Goal: Task Accomplishment & Management: Complete application form

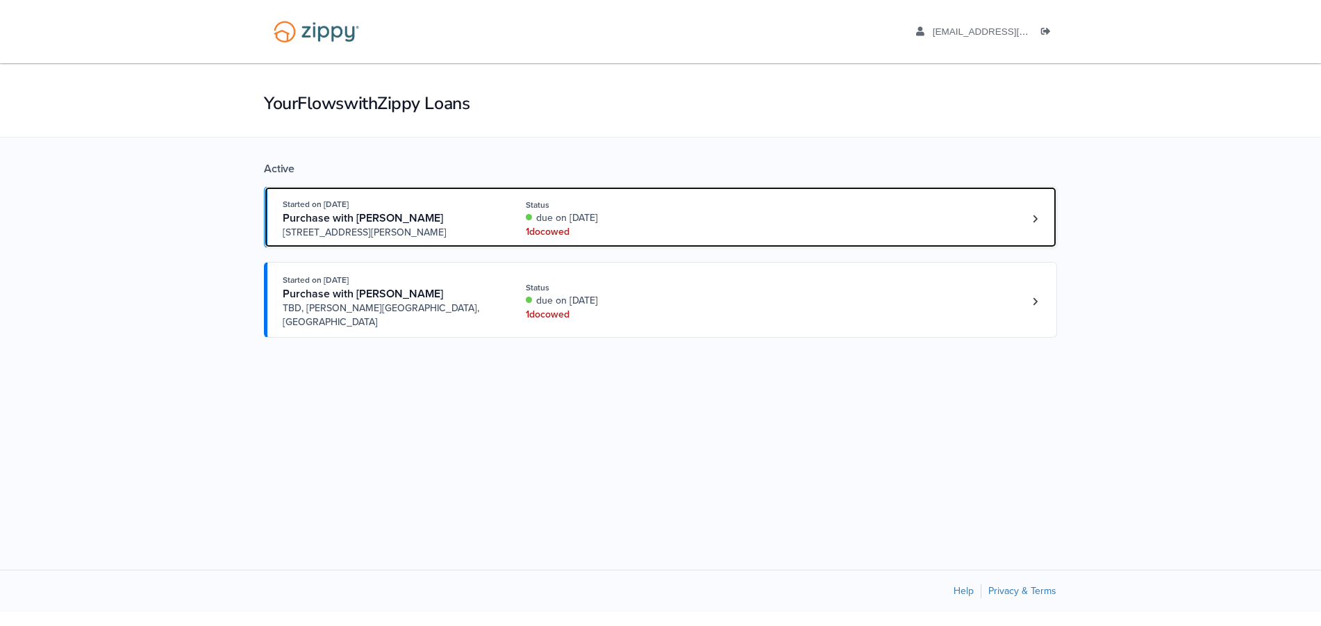
click at [572, 235] on div "1 doc owed" at bounding box center [618, 232] width 185 height 14
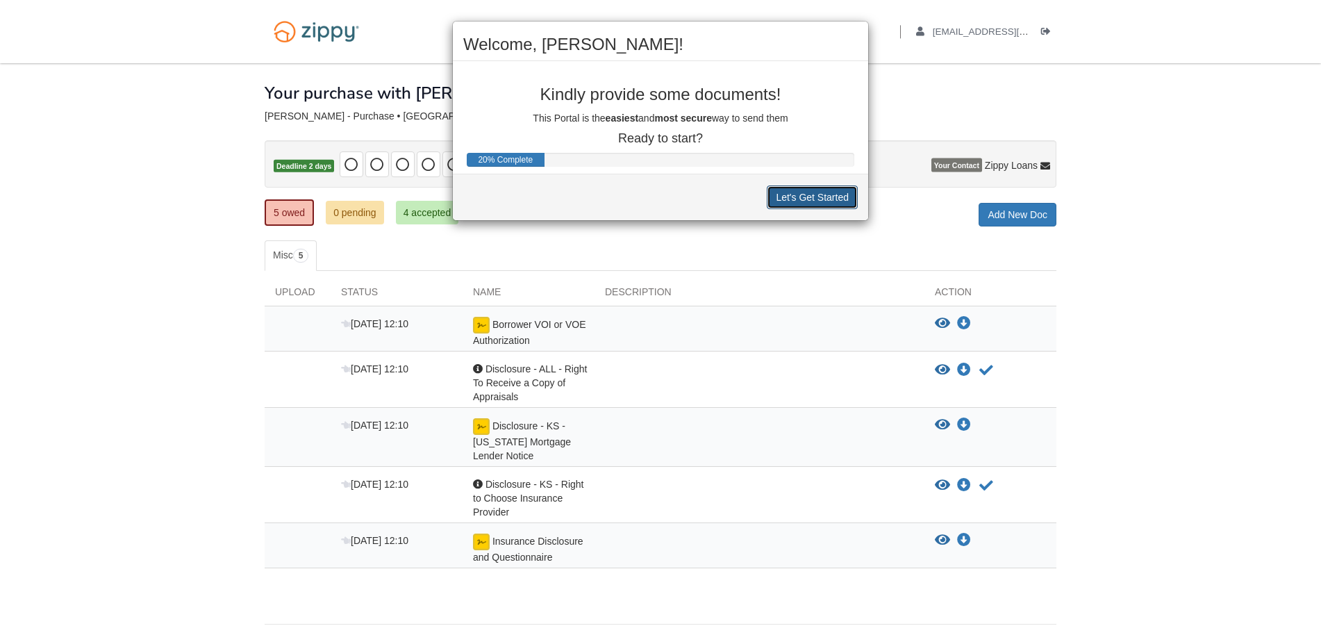
click at [810, 195] on button "Let's Get Started" at bounding box center [812, 197] width 91 height 24
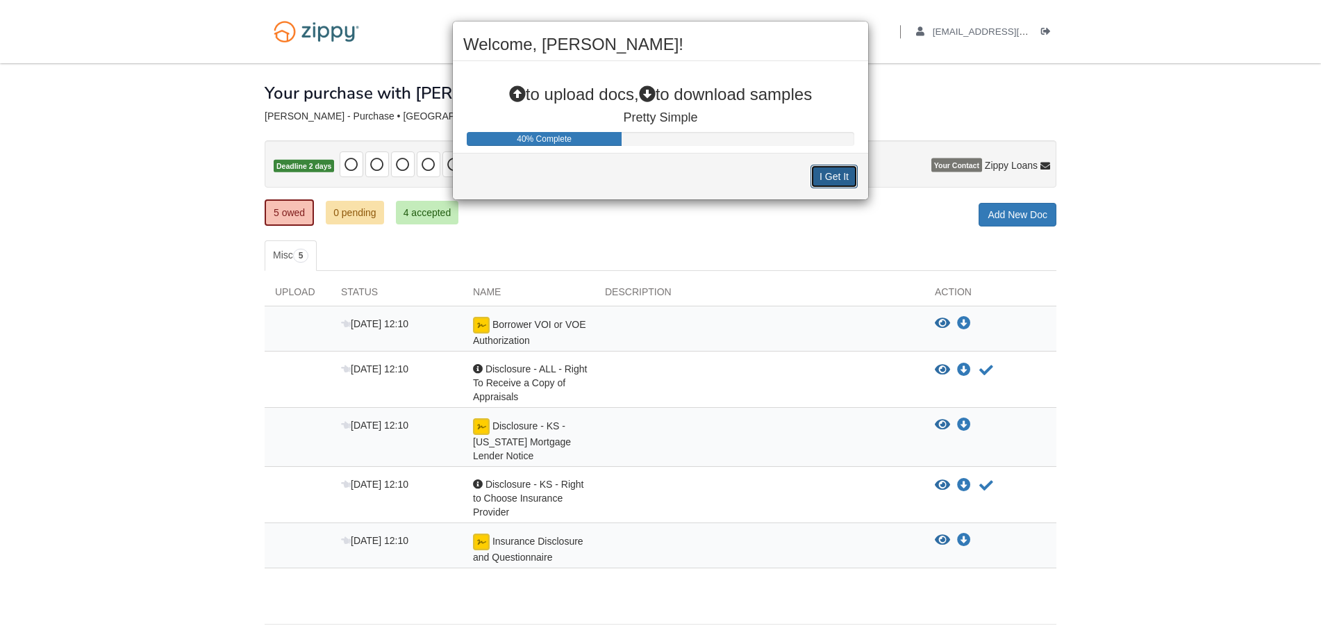
click at [834, 181] on button "I Get It" at bounding box center [833, 177] width 47 height 24
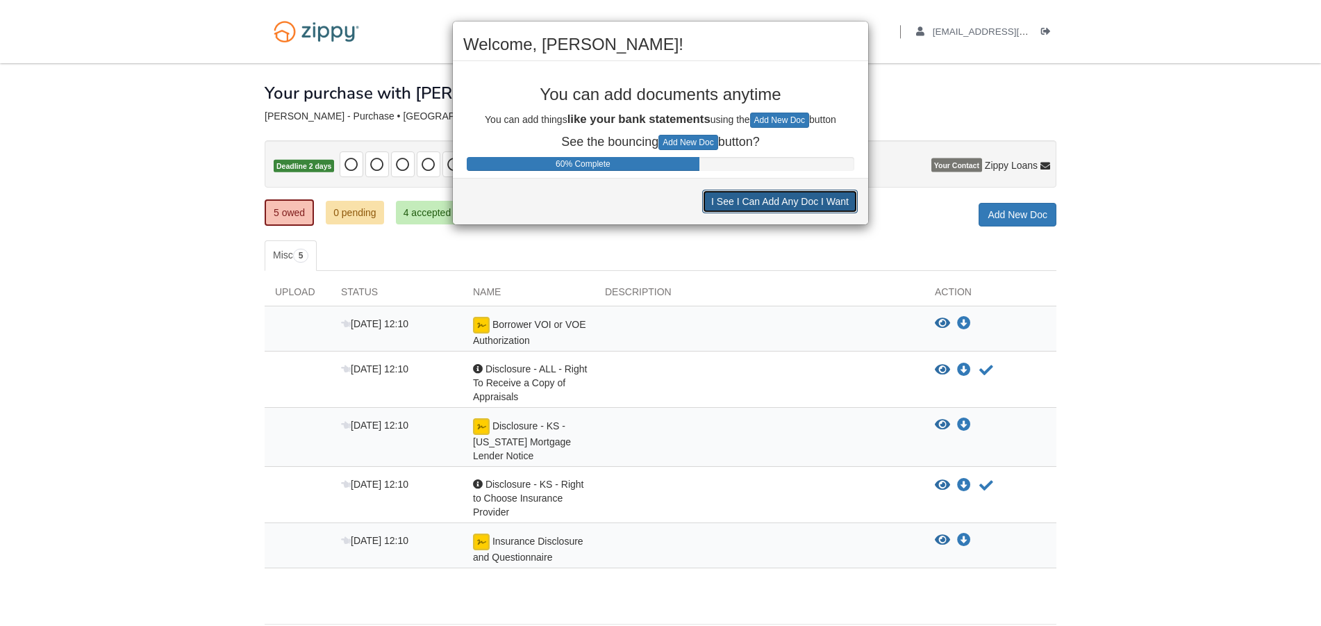
click at [789, 207] on button "I See I Can Add Any Doc I Want" at bounding box center [780, 202] width 156 height 24
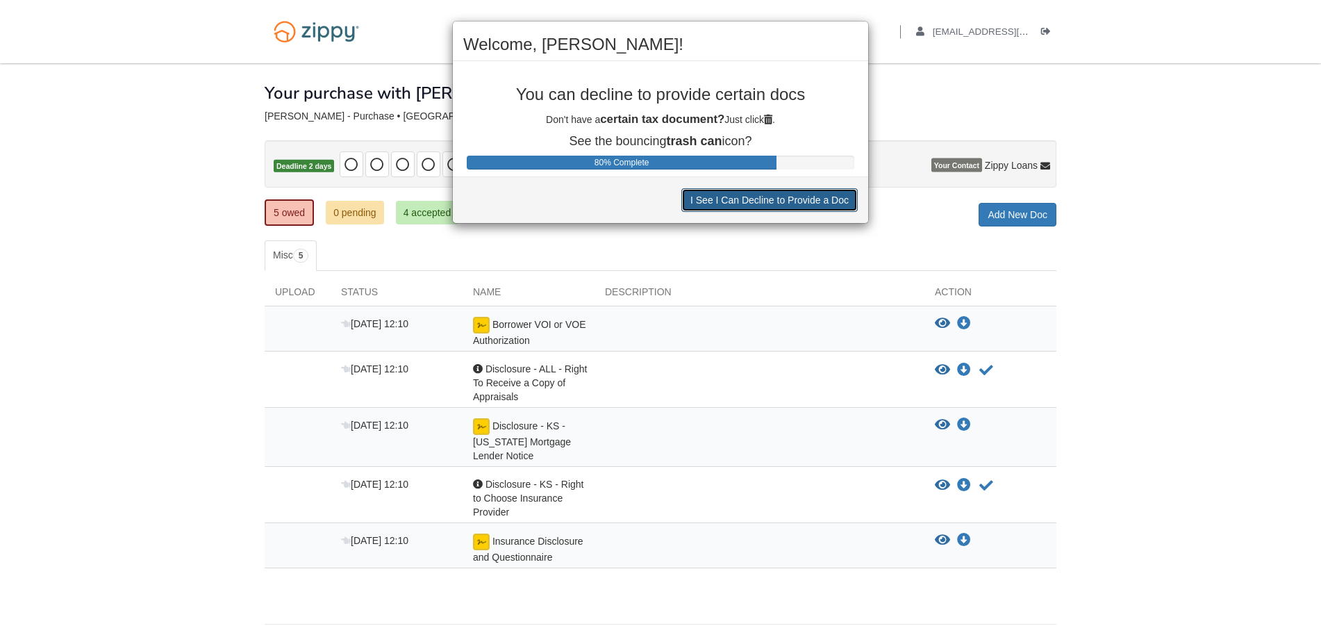
click at [789, 207] on button "I See I Can Decline to Provide a Doc" at bounding box center [769, 200] width 176 height 24
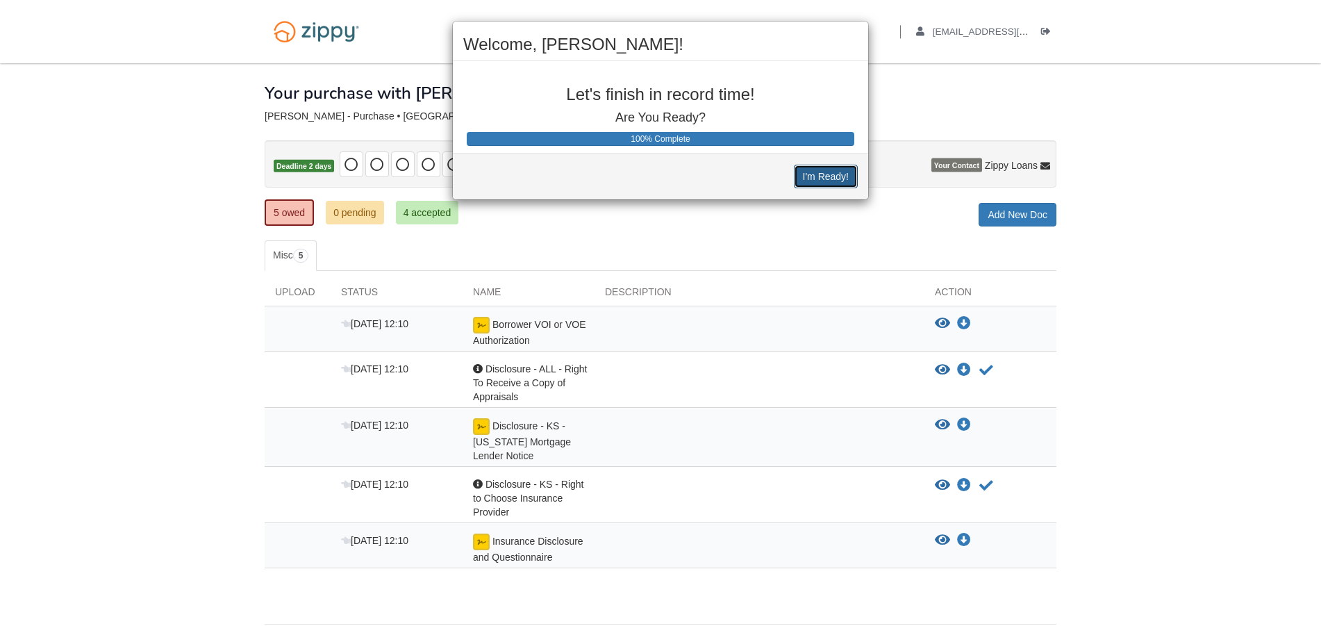
click at [826, 176] on button "I'm Ready!" at bounding box center [826, 177] width 64 height 24
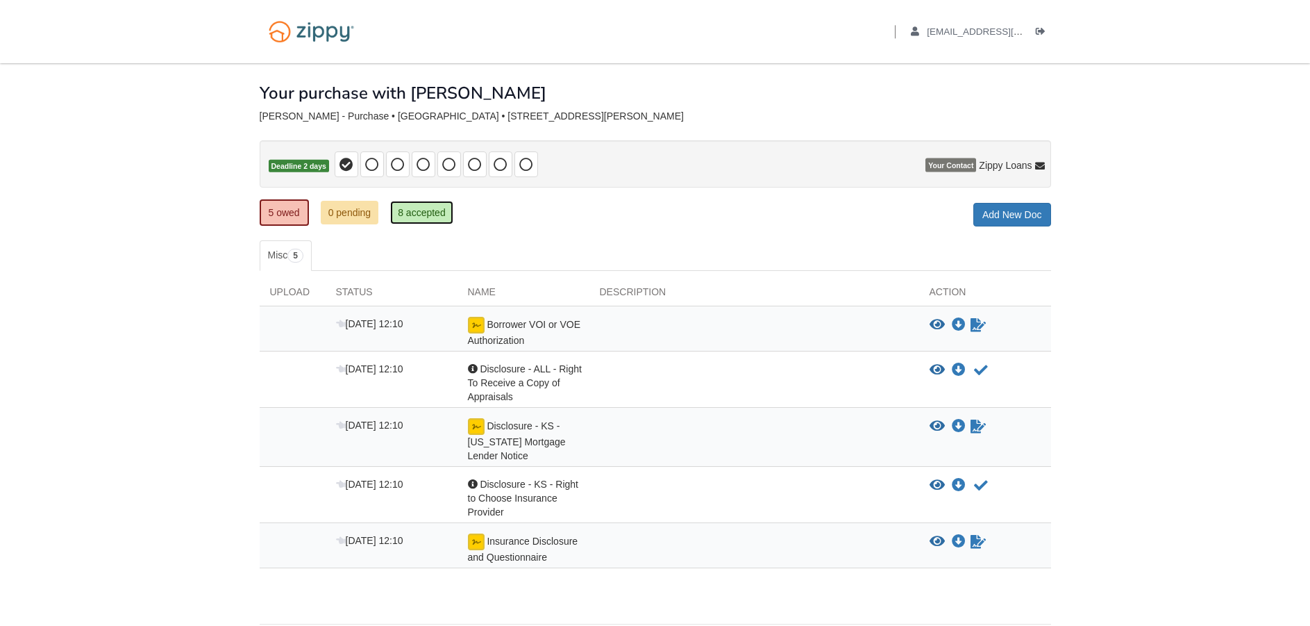
click at [444, 210] on link "8 accepted" at bounding box center [421, 213] width 63 height 24
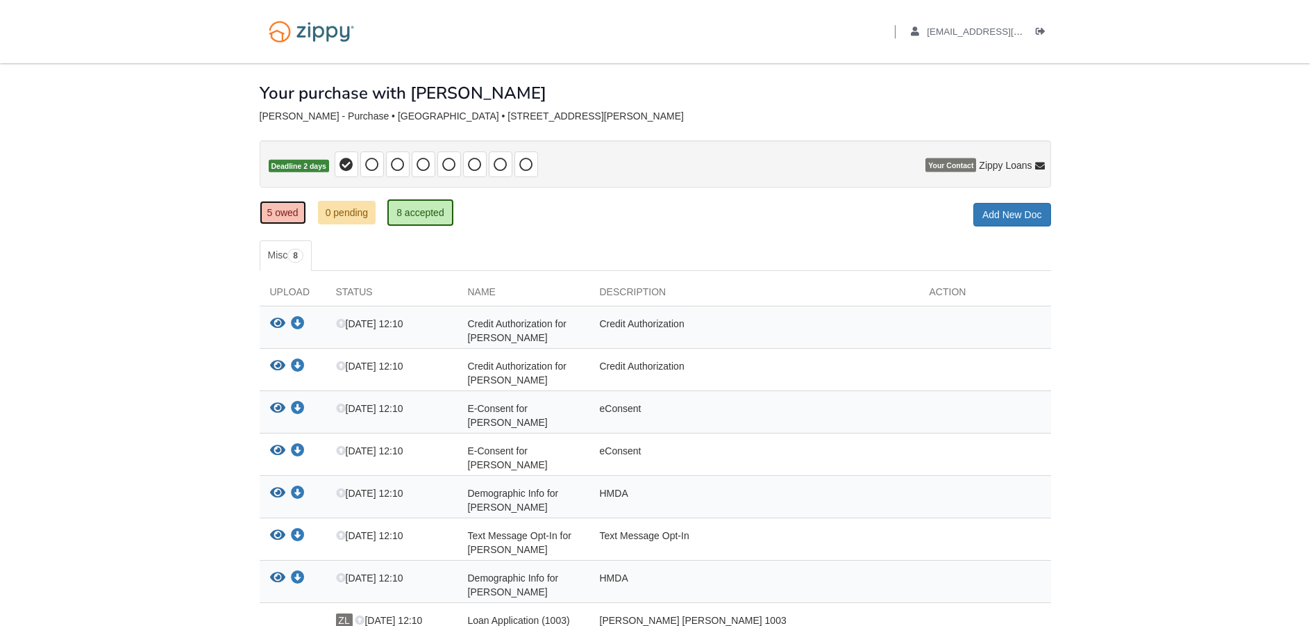
click at [277, 201] on link "5 owed" at bounding box center [283, 213] width 47 height 24
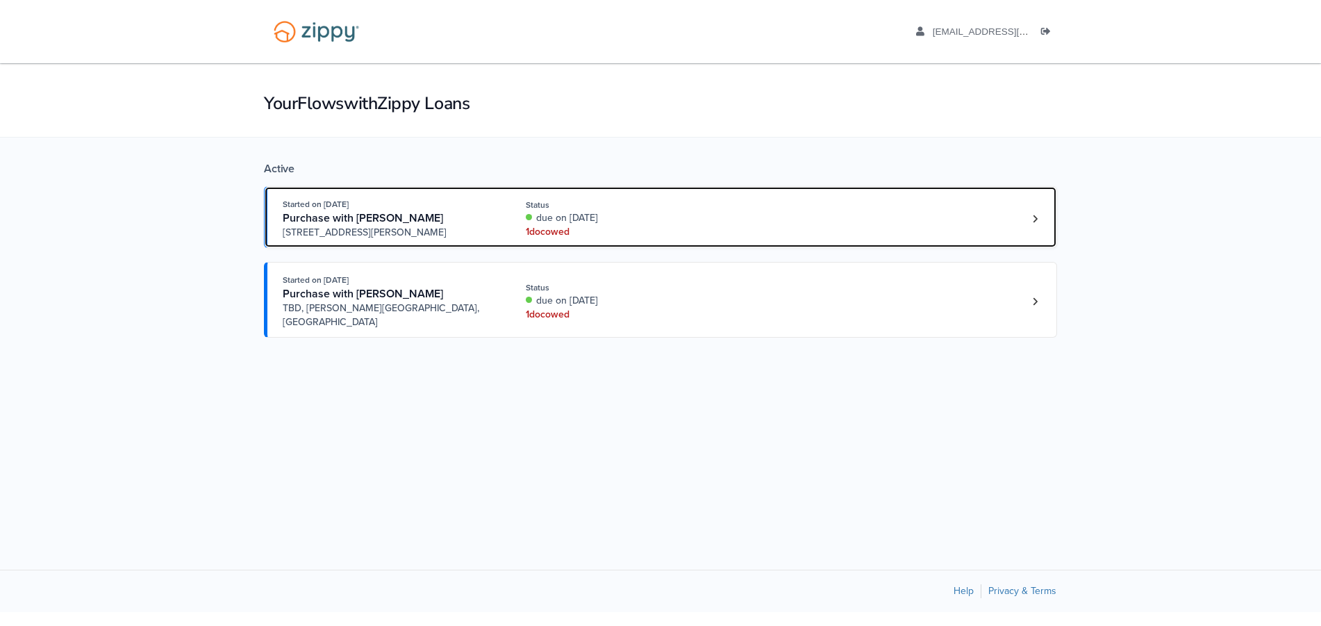
click at [600, 228] on div "1 doc owed" at bounding box center [618, 232] width 185 height 14
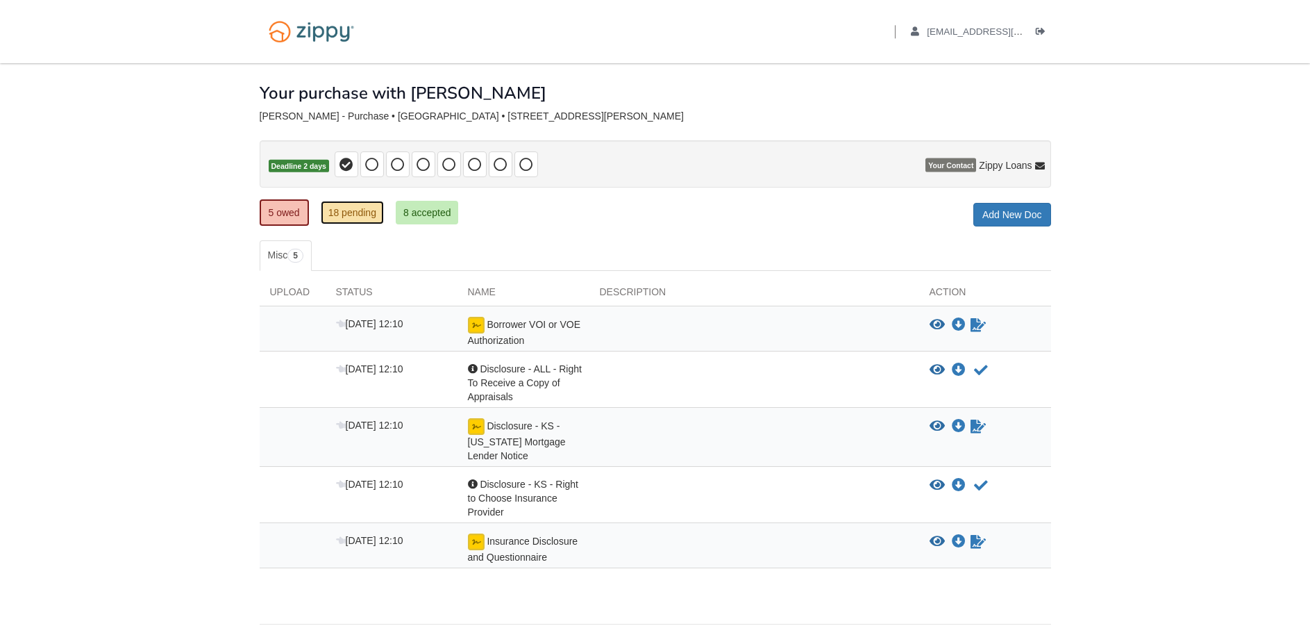
click at [335, 210] on link "18 pending" at bounding box center [352, 213] width 63 height 24
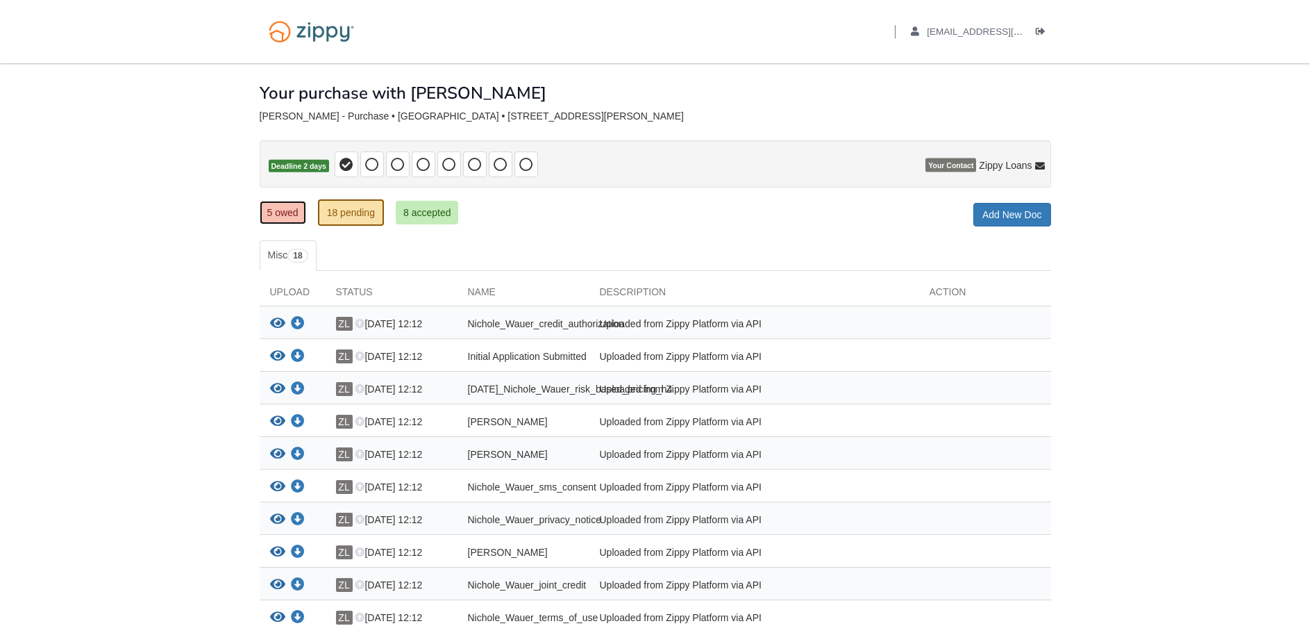
click at [290, 211] on link "5 owed" at bounding box center [283, 213] width 47 height 24
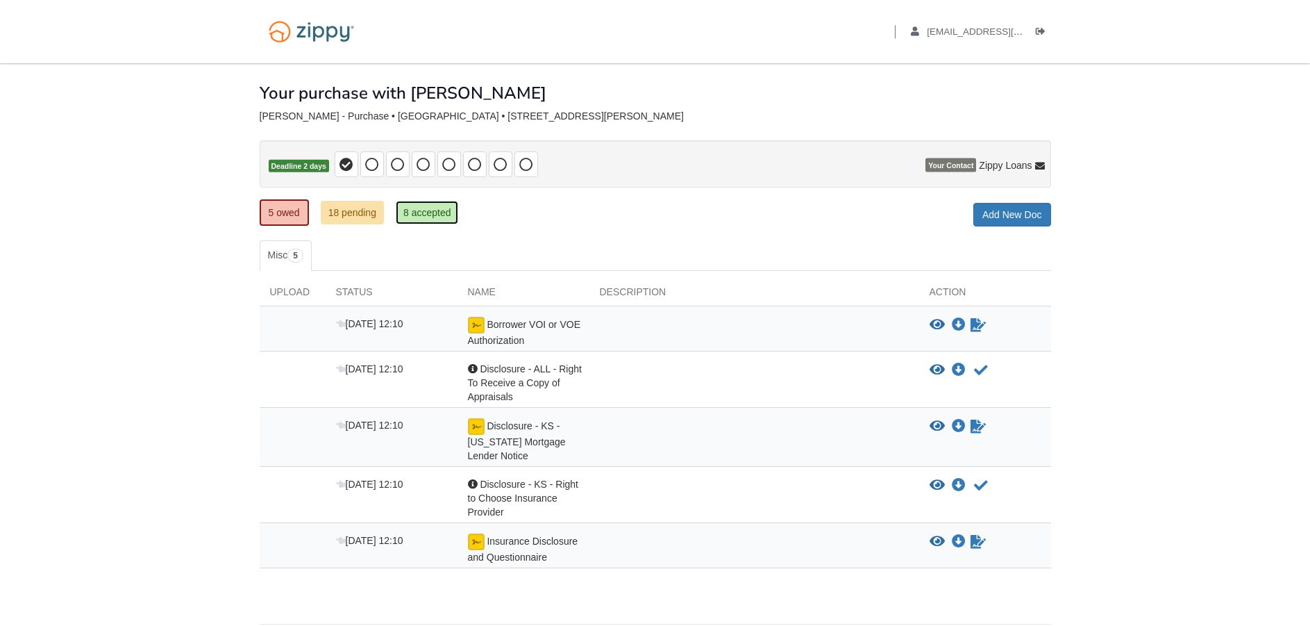
click at [449, 212] on link "8 accepted" at bounding box center [427, 213] width 63 height 24
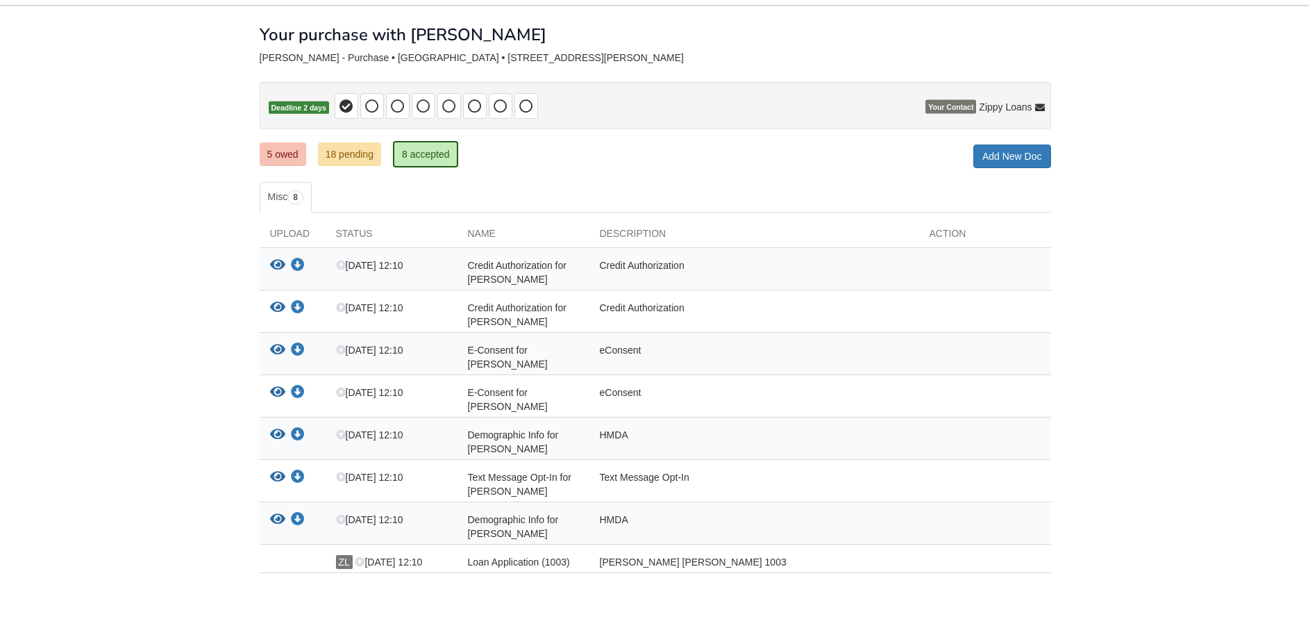
scroll to position [117, 0]
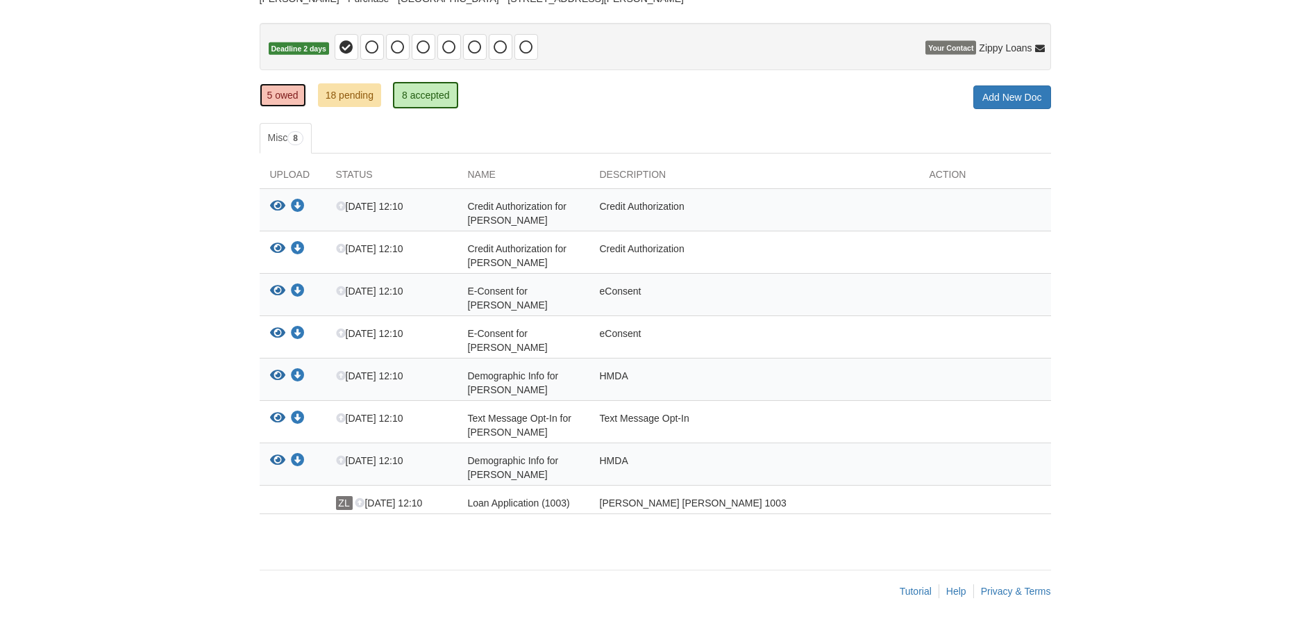
click at [279, 94] on link "5 owed" at bounding box center [283, 95] width 47 height 24
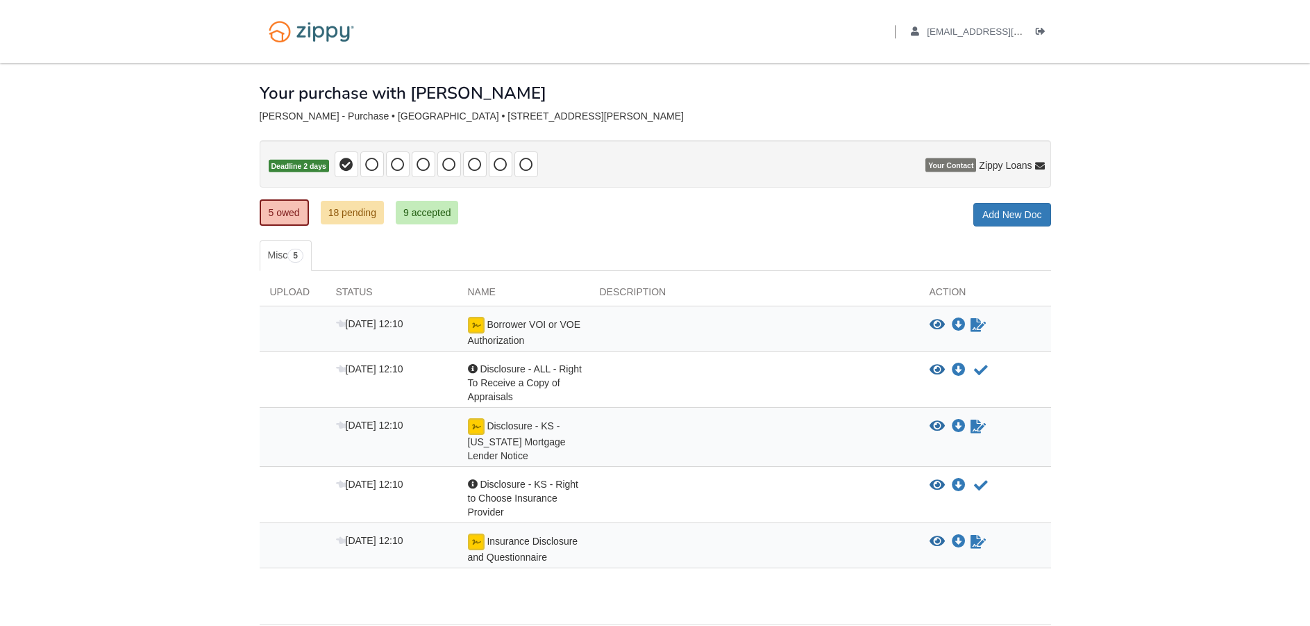
click at [149, 129] on body "Back to My Flows [EMAIL_ADDRESS][DOMAIN_NAME] Logout" at bounding box center [655, 340] width 1310 height 680
click at [940, 326] on icon "View Borrower VOI or VOE Authorization" at bounding box center [937, 325] width 15 height 14
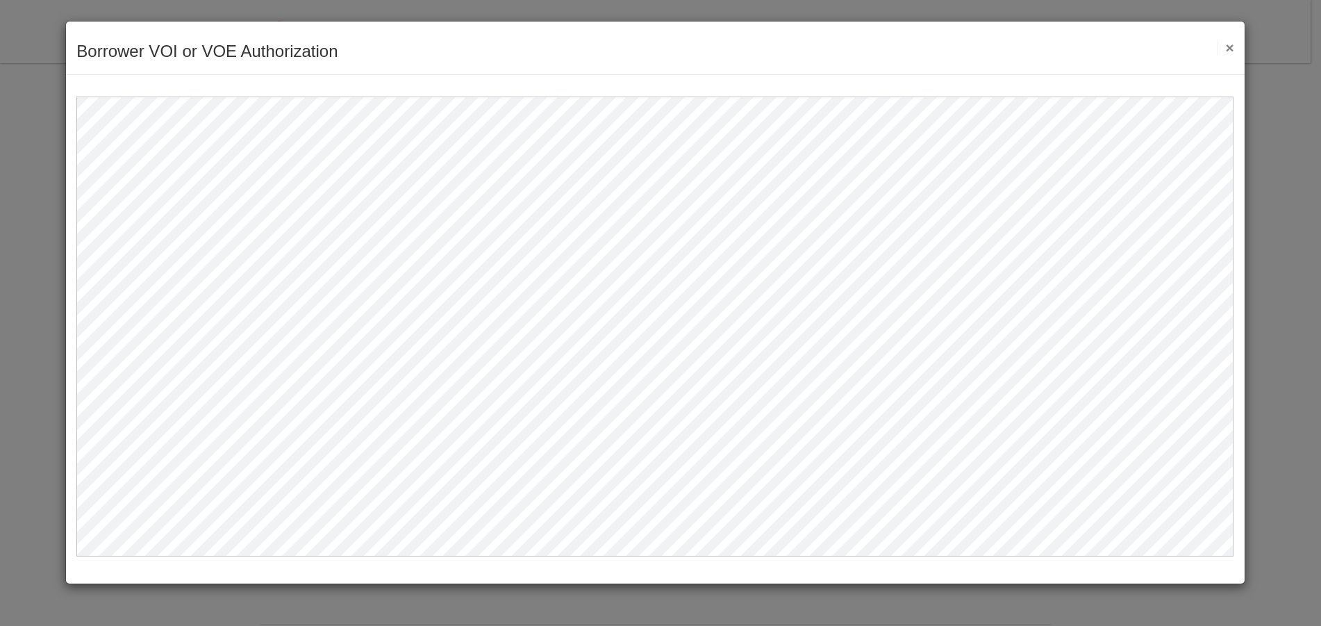
click at [1231, 42] on button "×" at bounding box center [1225, 47] width 16 height 15
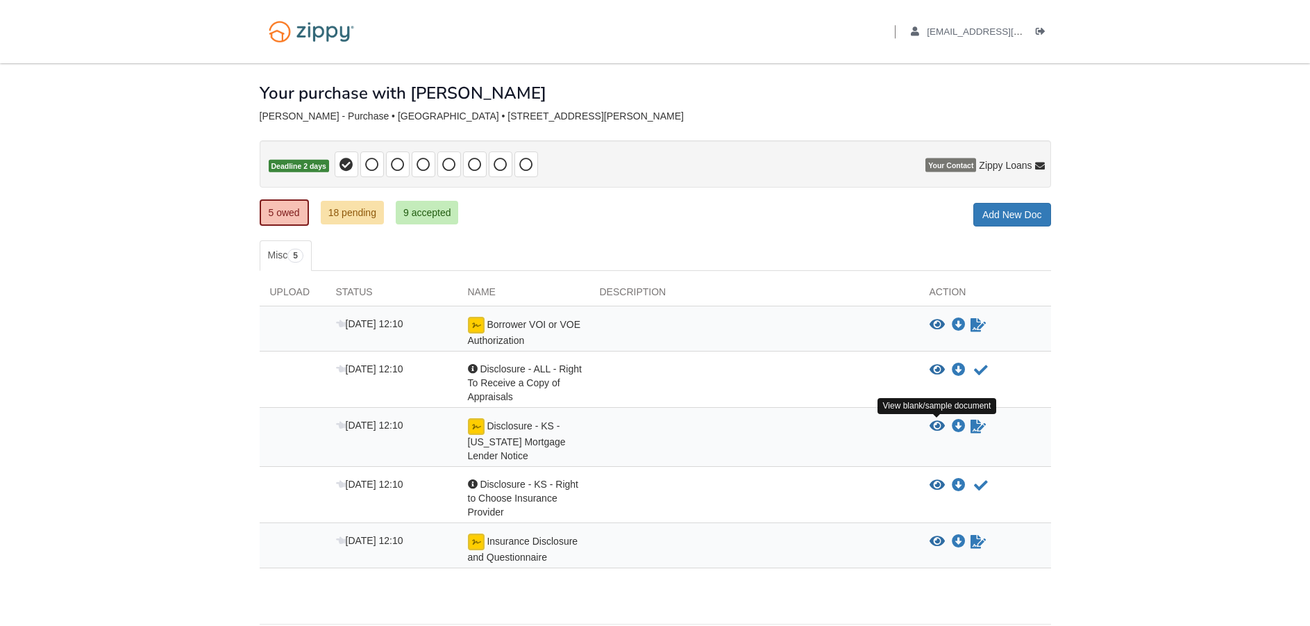
click at [937, 428] on icon "View Disclosure - KS - Kansas Mortgage Lender Notice" at bounding box center [937, 426] width 15 height 14
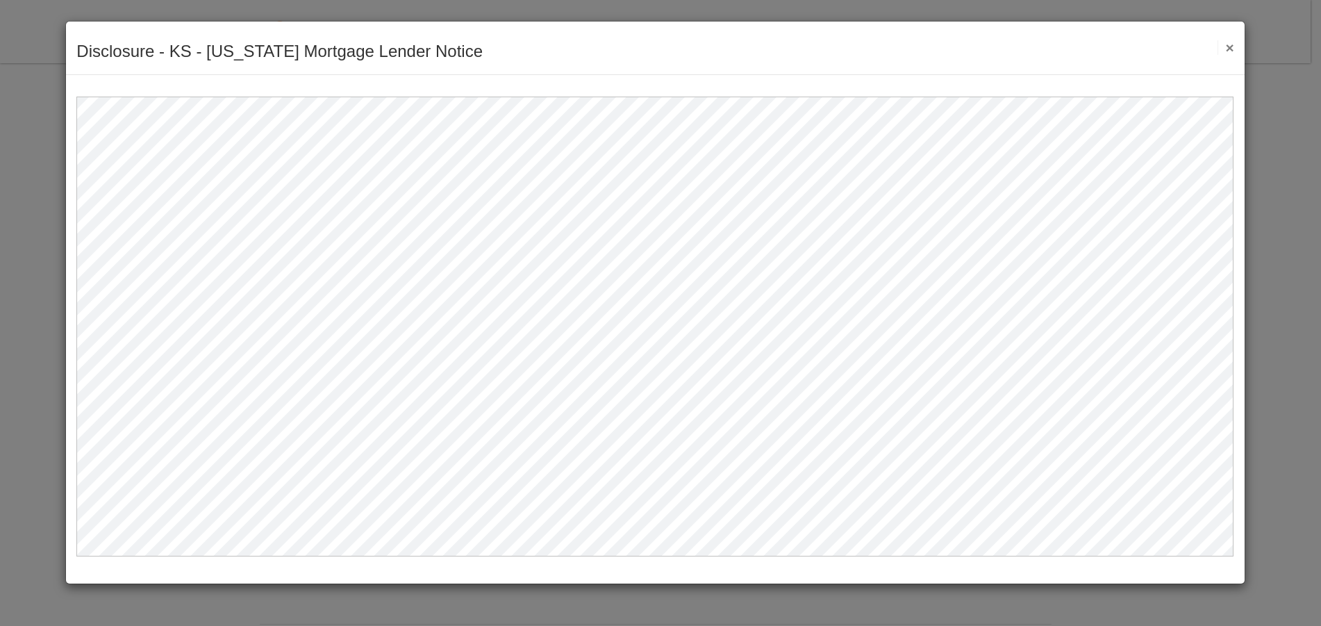
click at [1230, 44] on button "×" at bounding box center [1225, 47] width 16 height 15
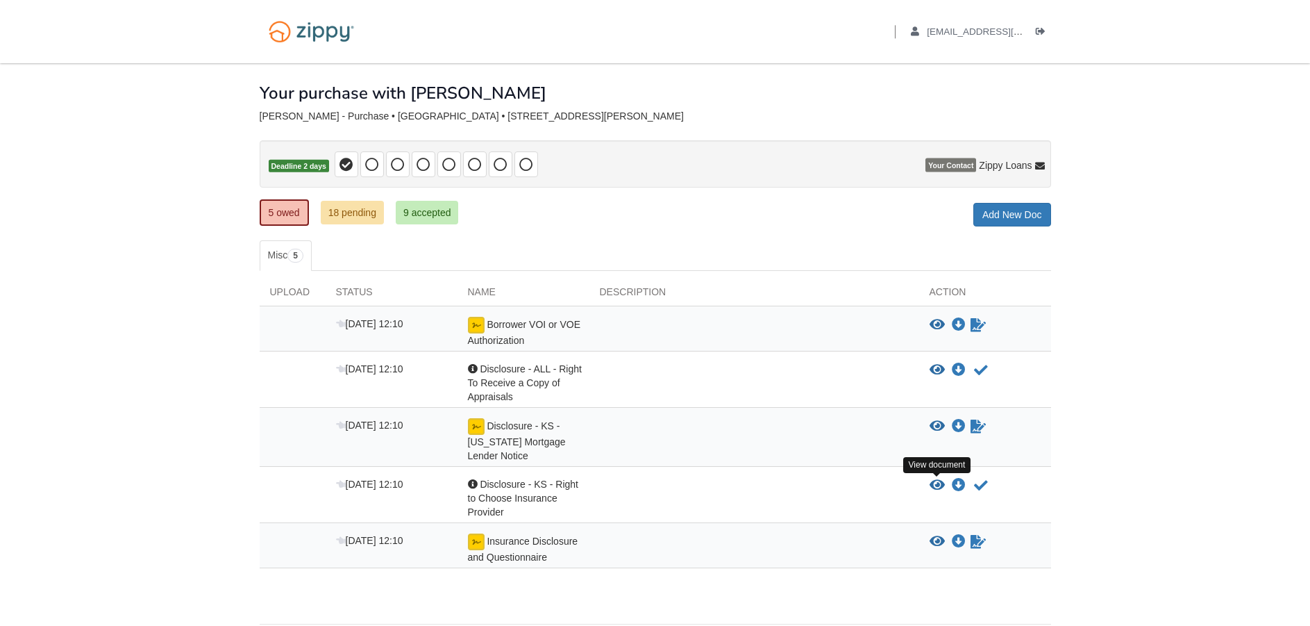
click at [936, 489] on icon "View Disclosure - KS - Right to Choose Insurance Provider" at bounding box center [937, 485] width 15 height 14
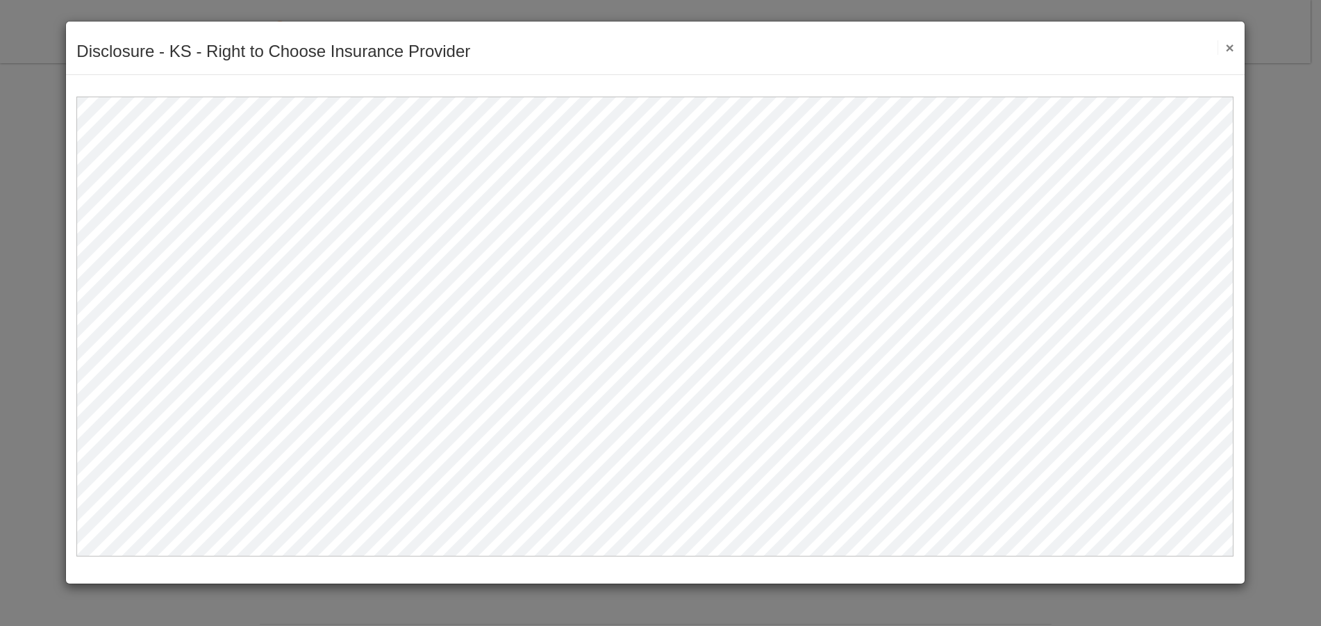
click at [1225, 45] on button "×" at bounding box center [1225, 47] width 16 height 15
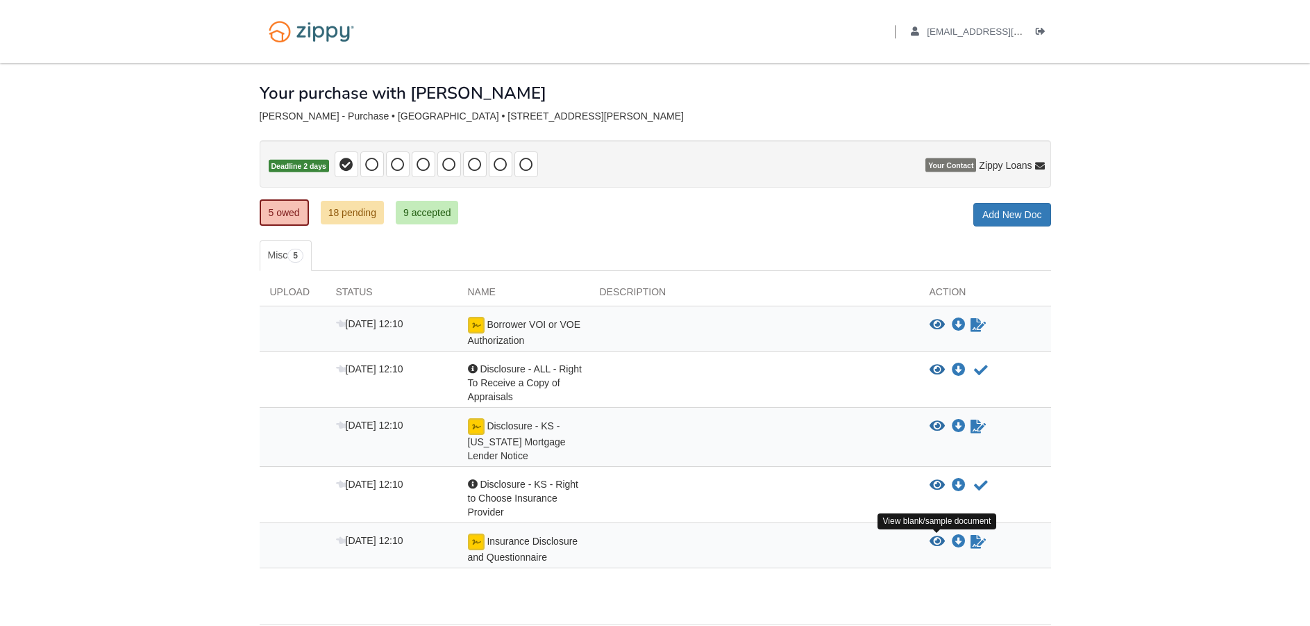
click at [935, 540] on icon "View Insurance Disclosure and Questionnaire" at bounding box center [937, 542] width 15 height 14
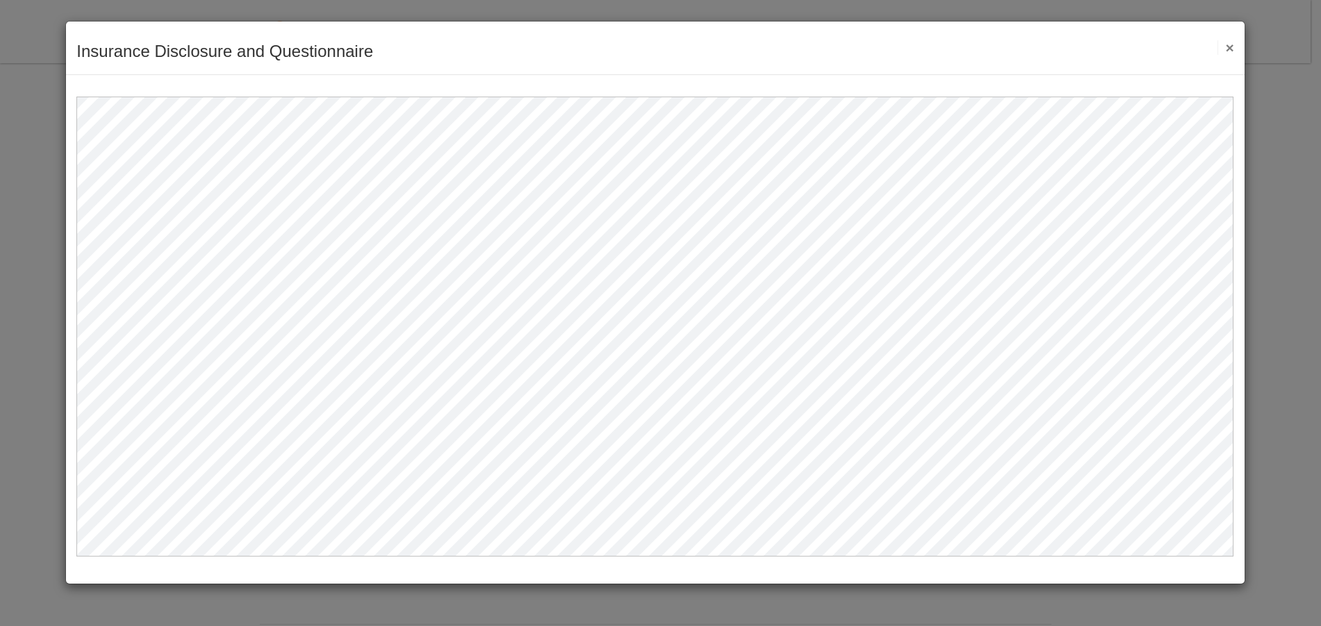
click at [1231, 44] on button "×" at bounding box center [1225, 47] width 16 height 15
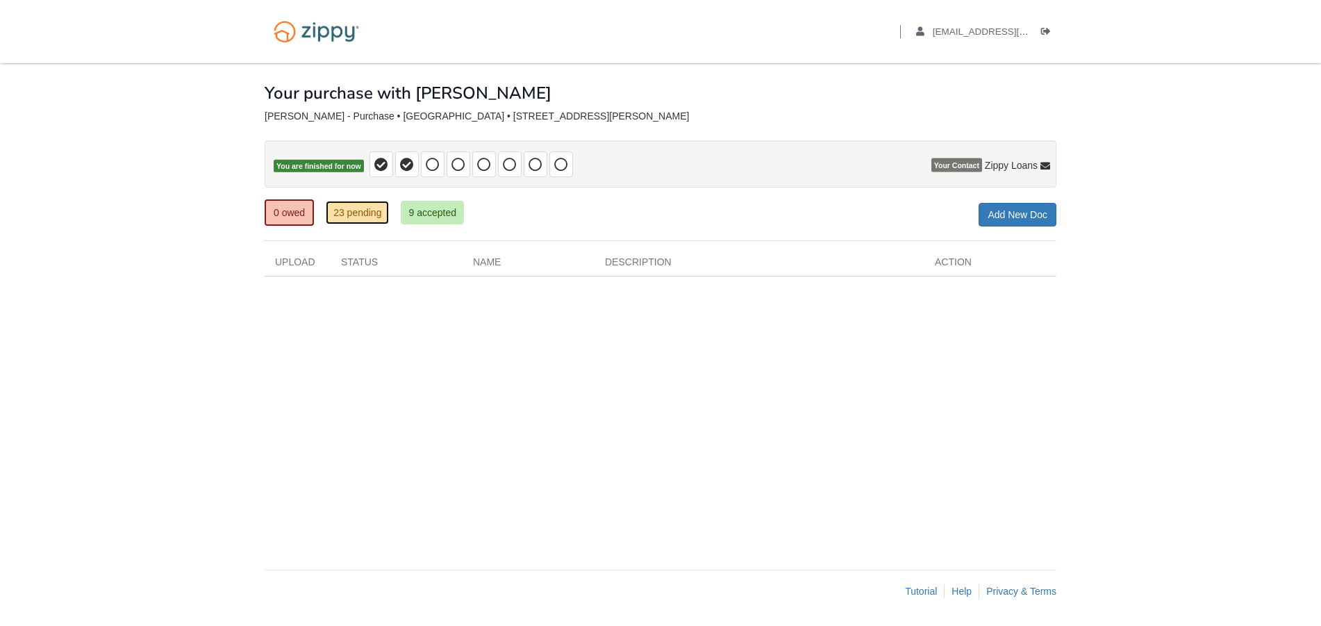
click at [372, 214] on link "23 pending" at bounding box center [357, 213] width 63 height 24
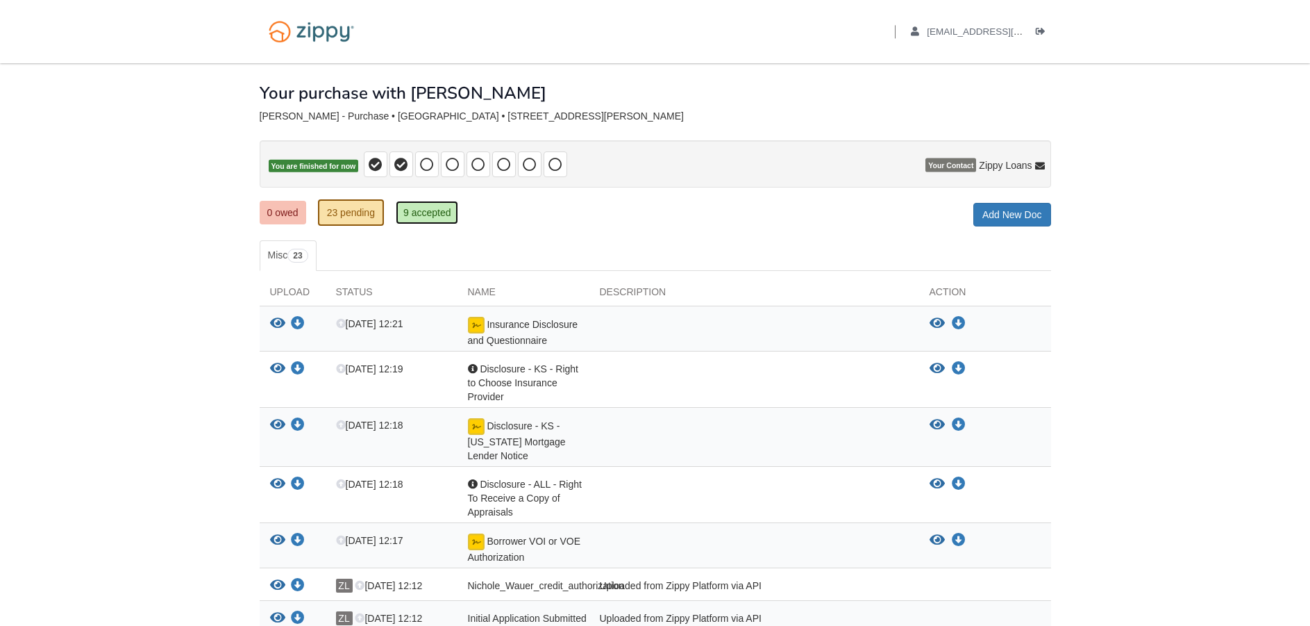
click at [438, 219] on link "9 accepted" at bounding box center [427, 213] width 63 height 24
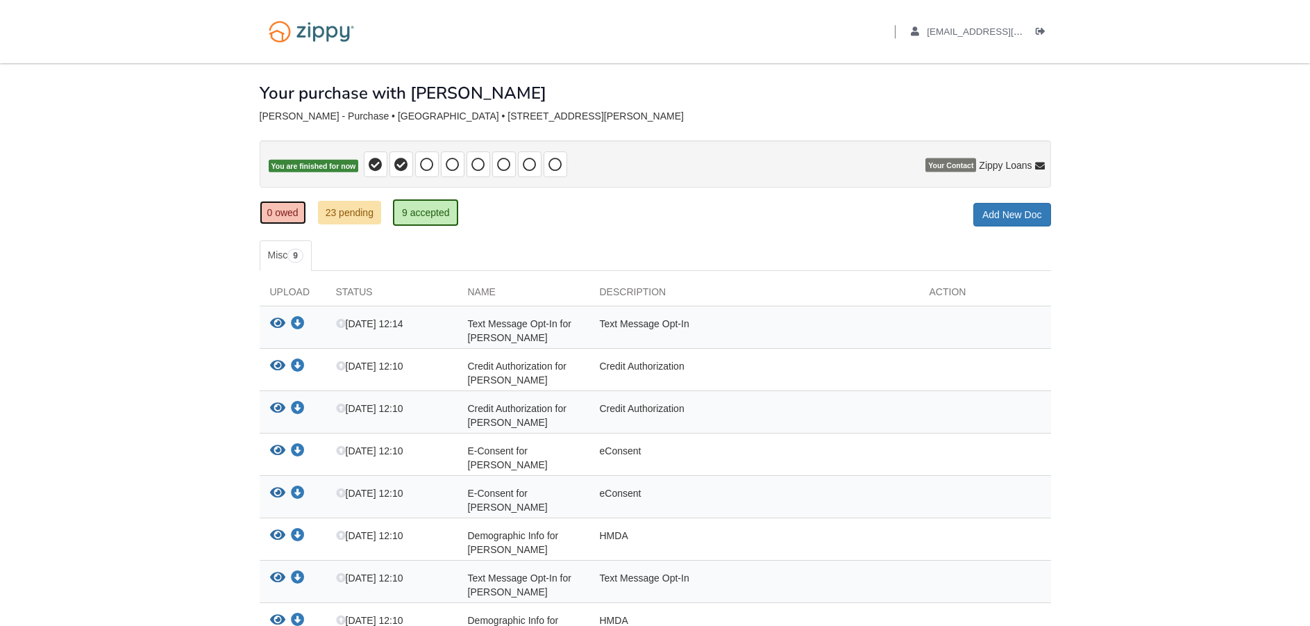
click at [275, 214] on link "0 owed" at bounding box center [283, 213] width 47 height 24
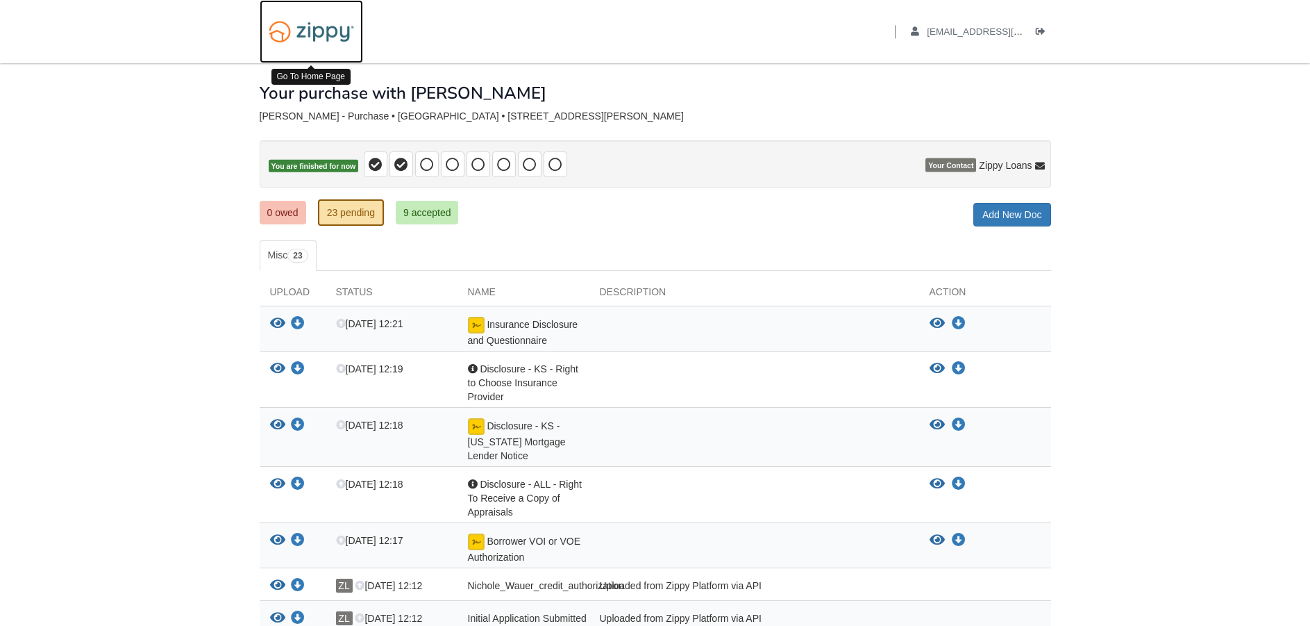
click at [313, 27] on img at bounding box center [311, 31] width 103 height 35
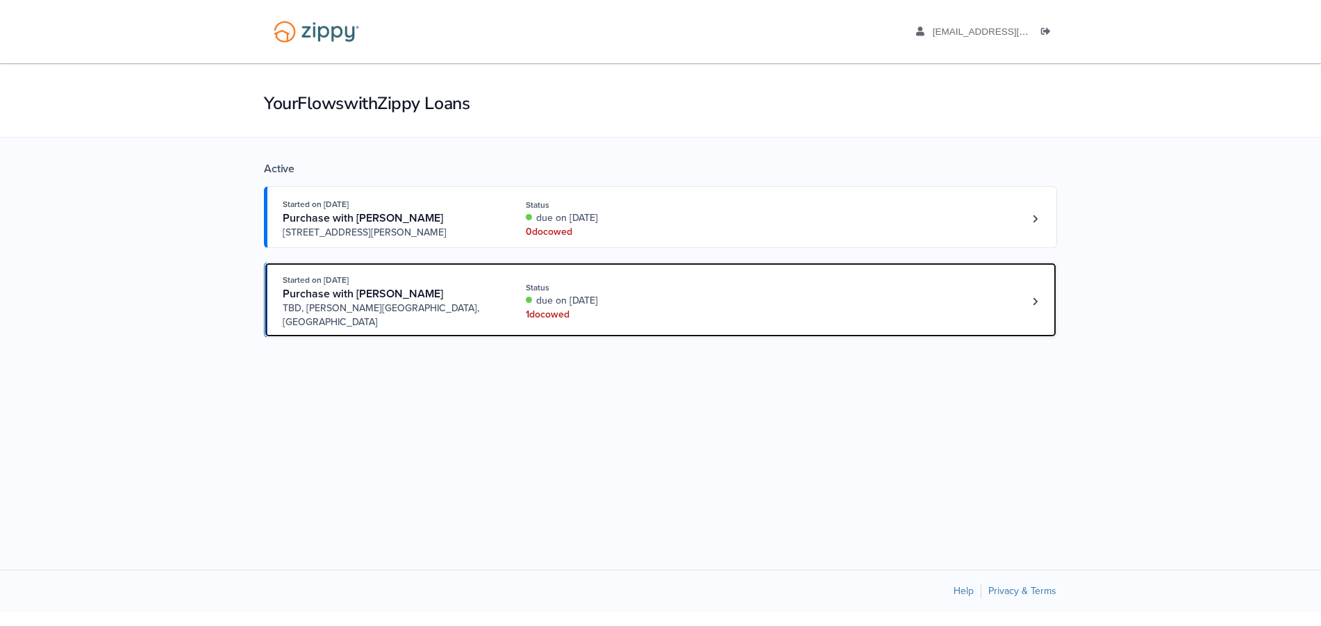
click at [549, 308] on div "1 doc owed" at bounding box center [618, 315] width 185 height 14
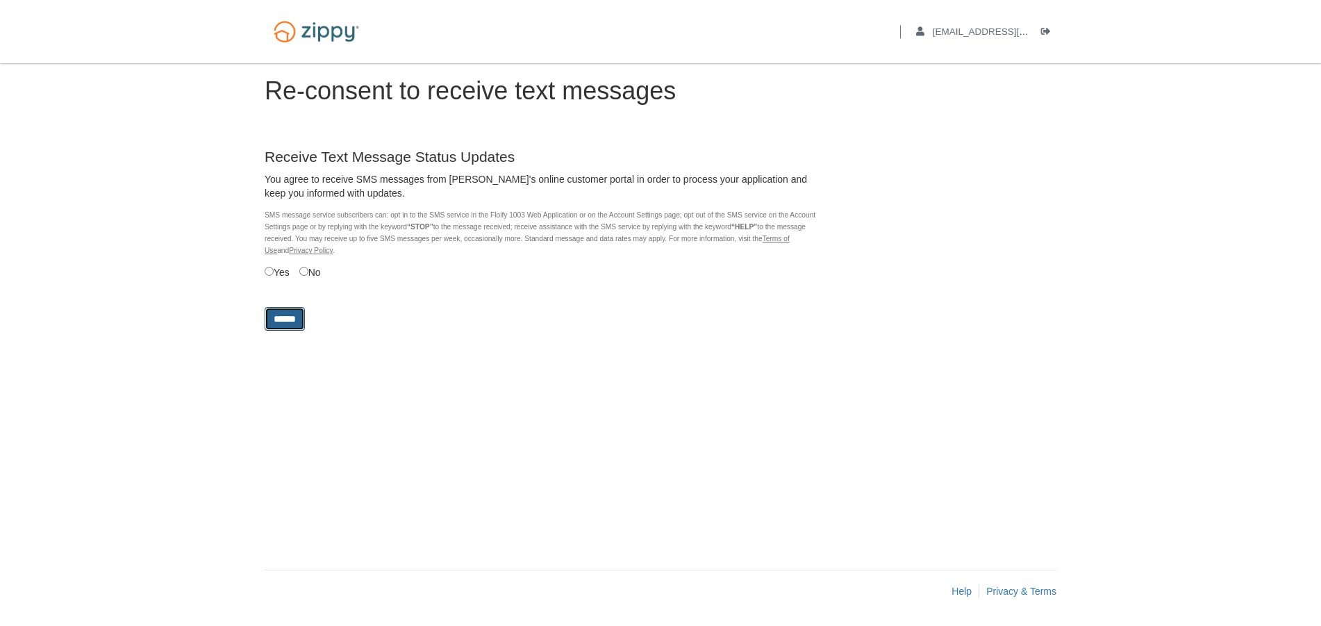
click at [283, 318] on input "******" at bounding box center [285, 319] width 40 height 24
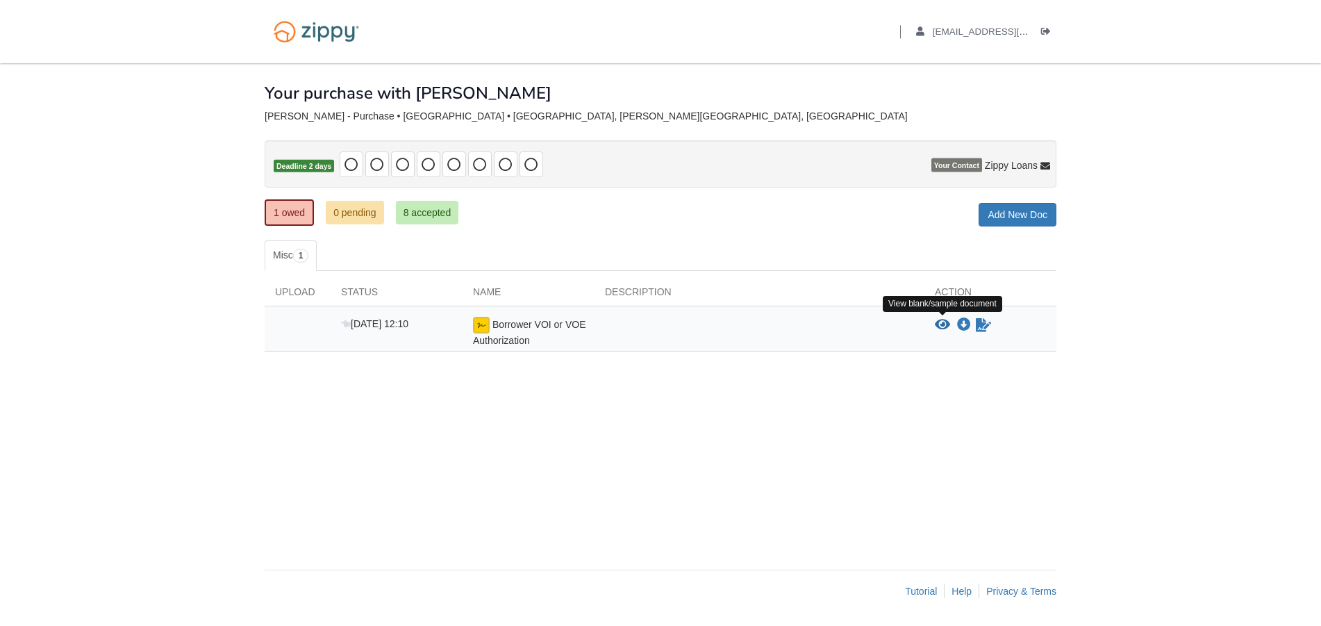
click at [946, 324] on icon "View Borrower VOI or VOE Authorization" at bounding box center [942, 325] width 15 height 14
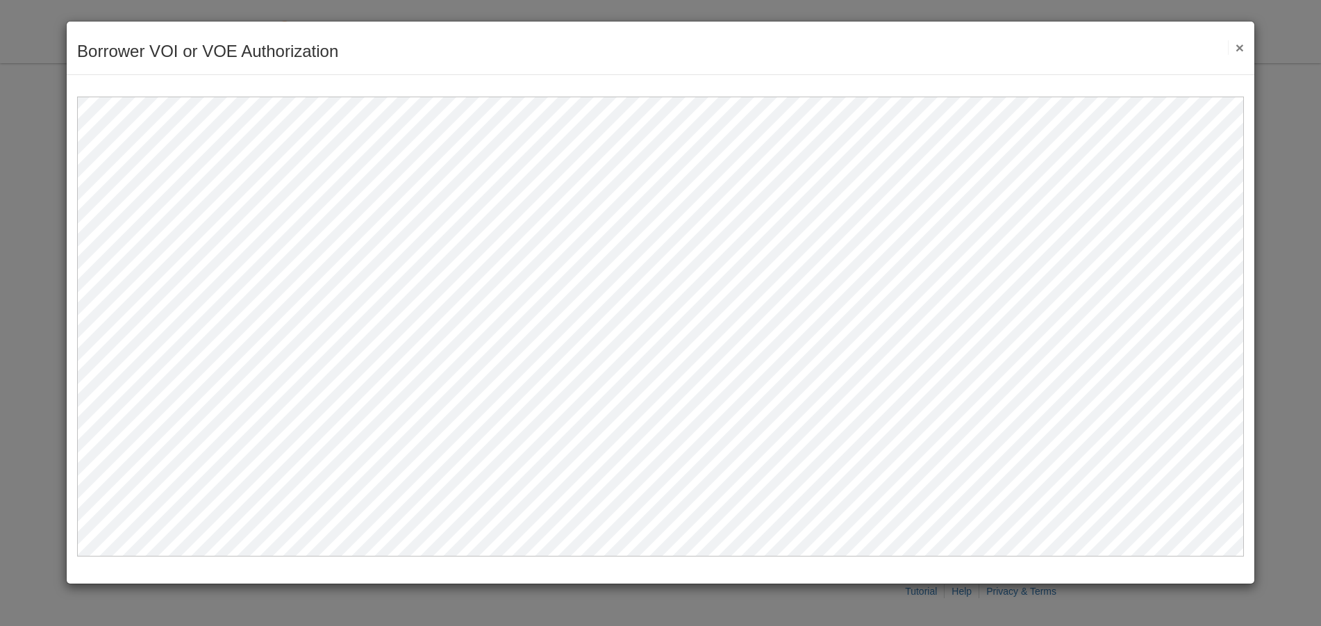
click at [1244, 43] on div "Borrower VOI or VOE Authorization Save Cancel Previous Document Next Document ×" at bounding box center [660, 48] width 1187 height 53
click at [1243, 44] on button "×" at bounding box center [1236, 47] width 16 height 15
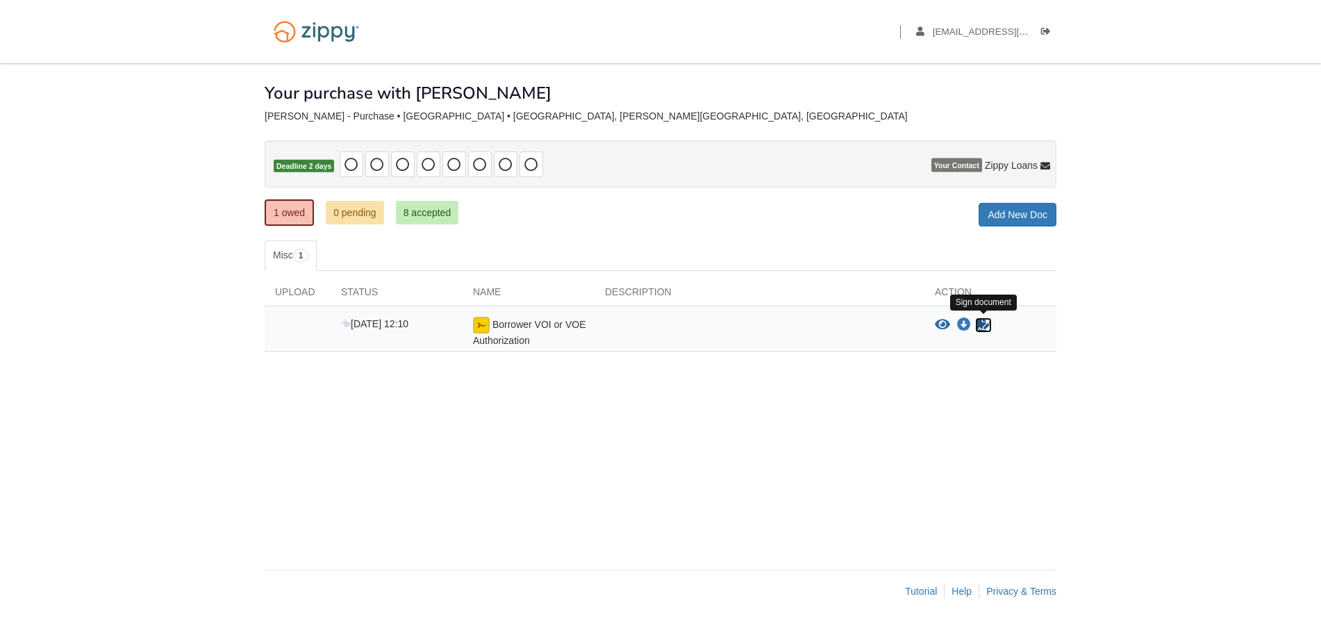
click at [988, 322] on icon "Sign Form" at bounding box center [983, 325] width 15 height 14
click at [419, 208] on link "8 accepted" at bounding box center [427, 213] width 63 height 24
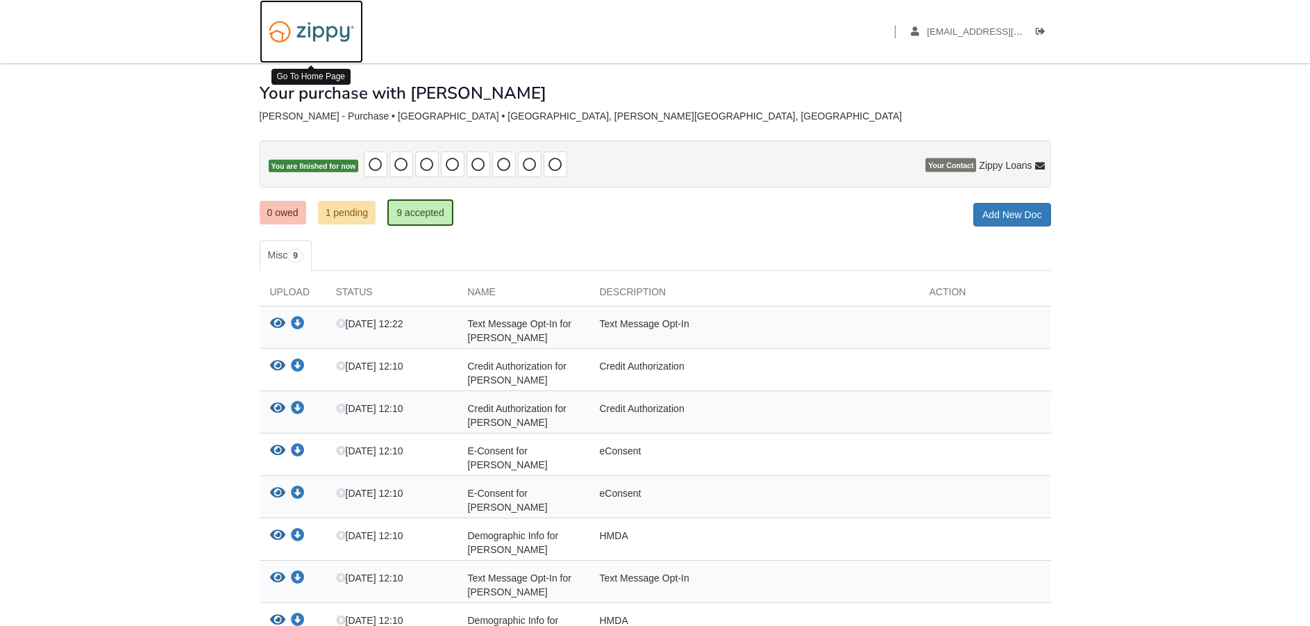
click at [338, 31] on img at bounding box center [311, 31] width 103 height 35
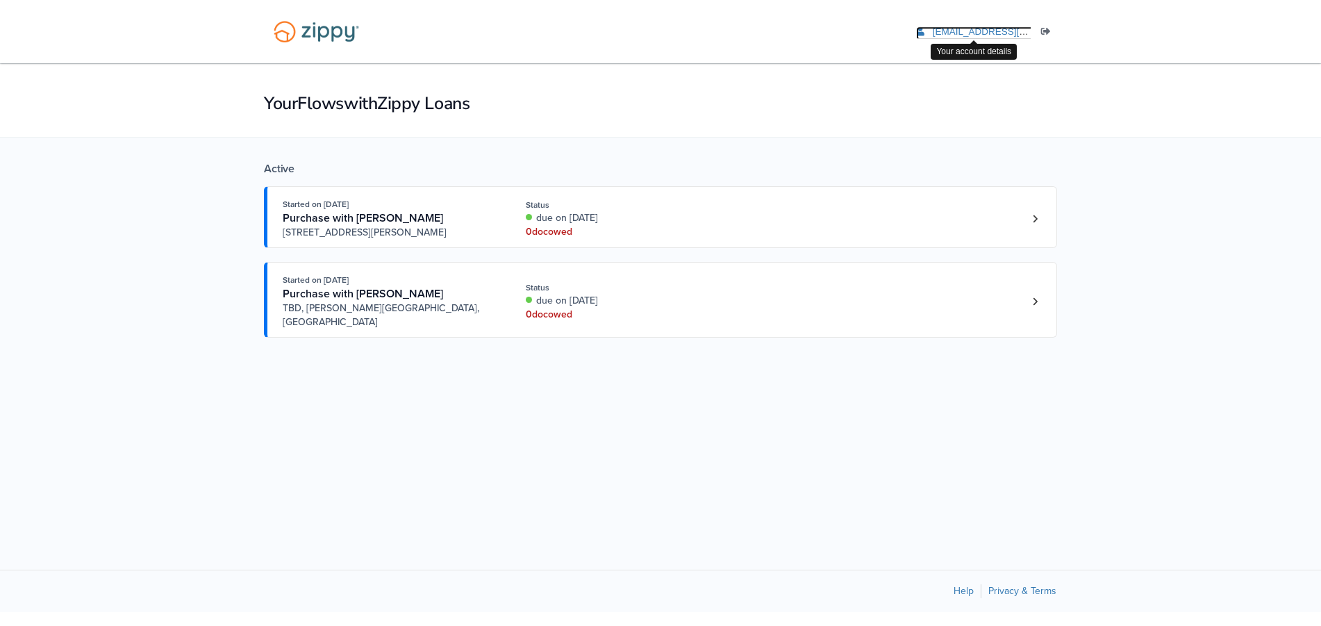
click at [1000, 28] on span "[EMAIL_ADDRESS][DOMAIN_NAME]" at bounding box center [1012, 31] width 159 height 10
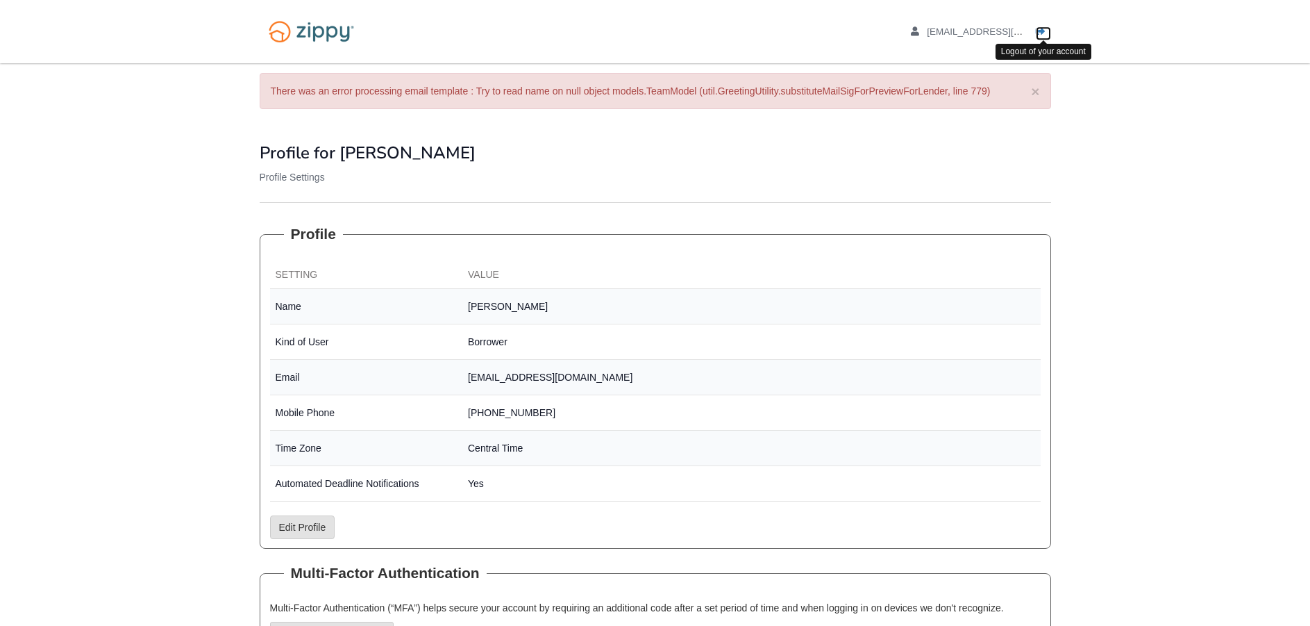
click at [1040, 31] on icon "Log out" at bounding box center [1041, 32] width 10 height 10
